Goal: Find contact information: Find contact information

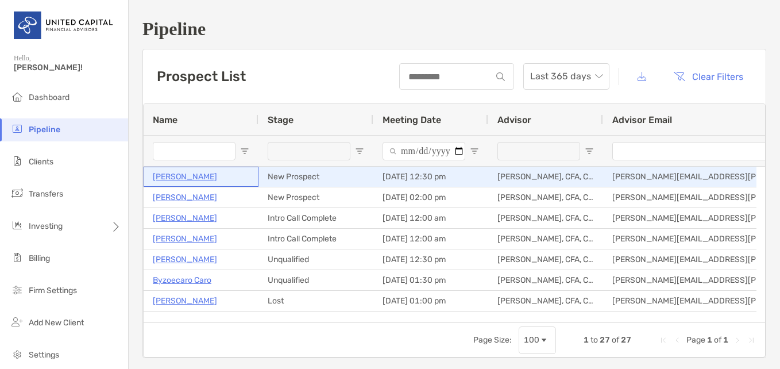
click at [183, 181] on p "[PERSON_NAME]" at bounding box center [185, 176] width 64 height 14
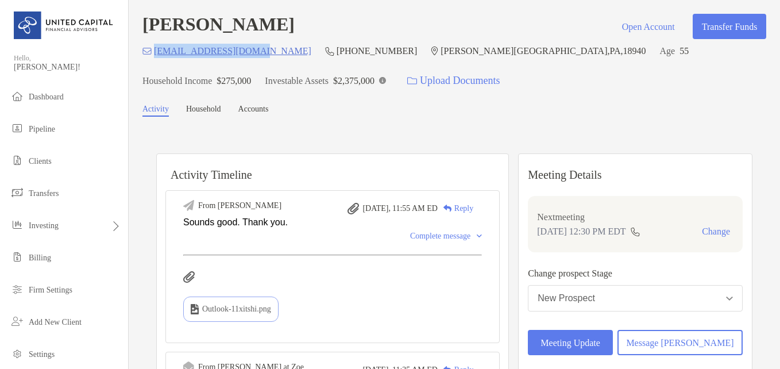
drag, startPoint x: 262, startPoint y: 49, endPoint x: 154, endPoint y: 59, distance: 109.0
click at [154, 59] on div "[EMAIL_ADDRESS][DOMAIN_NAME] (609) 876-[GEOGRAPHIC_DATA][PERSON_NAME] Age [DEMO…" at bounding box center [454, 68] width 624 height 49
copy p "[EMAIL_ADDRESS][DOMAIN_NAME]"
click at [371, 25] on div "[PERSON_NAME] Open Account Transfer Funds" at bounding box center [454, 26] width 624 height 25
drag, startPoint x: 262, startPoint y: 52, endPoint x: 153, endPoint y: 57, distance: 109.8
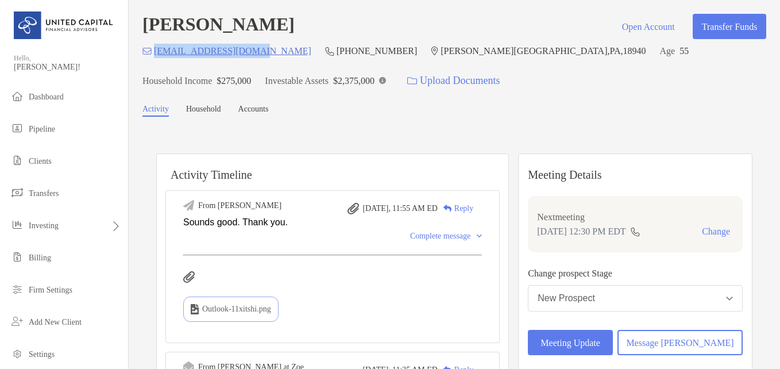
click at [153, 57] on div "[EMAIL_ADDRESS][DOMAIN_NAME] (609) 876-[GEOGRAPHIC_DATA][PERSON_NAME] Age [DEMO…" at bounding box center [454, 68] width 624 height 49
copy p "[EMAIL_ADDRESS][DOMAIN_NAME]"
